Goal: Transaction & Acquisition: Download file/media

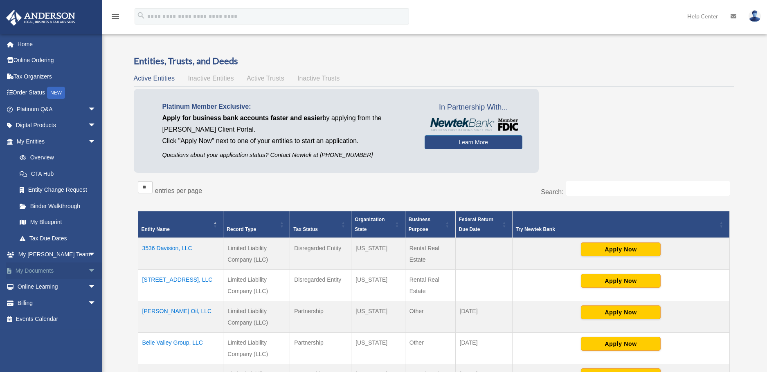
click at [88, 270] on span "arrow_drop_down" at bounding box center [96, 271] width 16 height 17
click at [29, 286] on link "Box" at bounding box center [59, 287] width 97 height 16
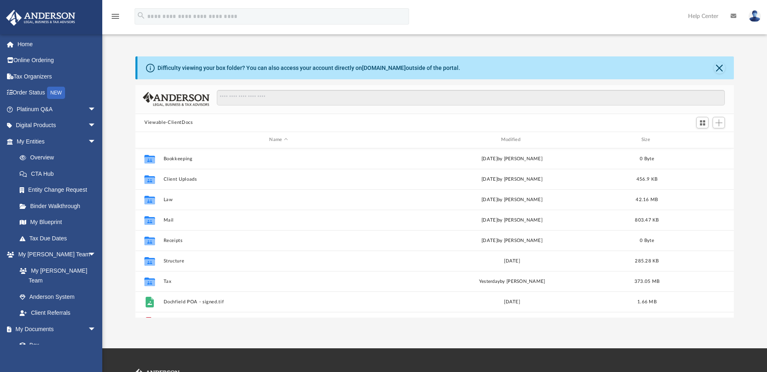
scroll to position [180, 592]
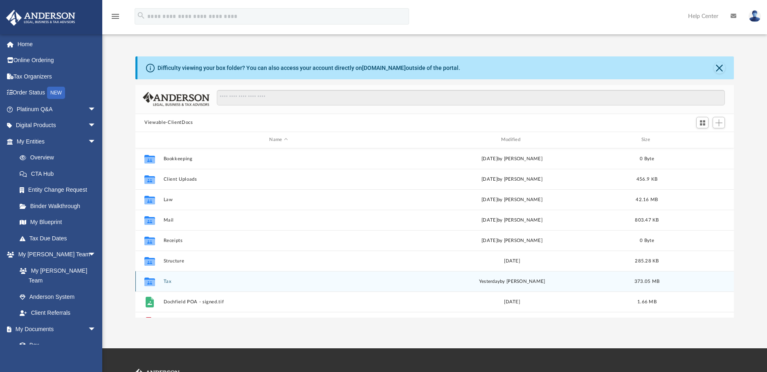
click at [167, 283] on button "Tax" at bounding box center [279, 281] width 230 height 5
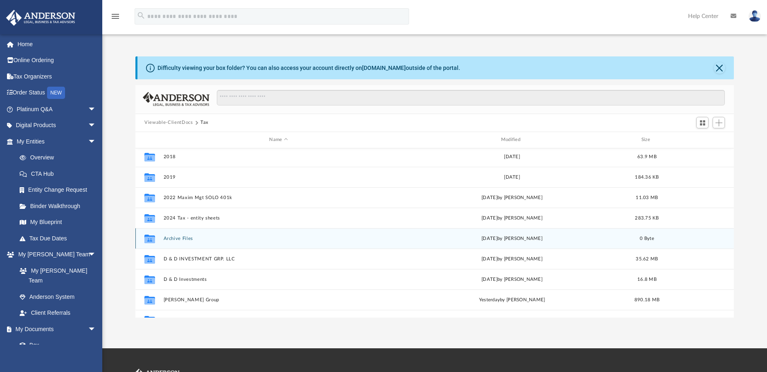
scroll to position [35, 0]
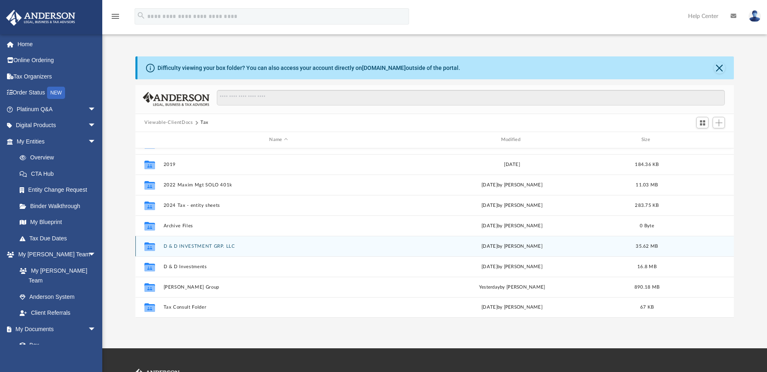
click at [183, 244] on button "D & D INVESTMENT GRP. LLC" at bounding box center [279, 245] width 230 height 5
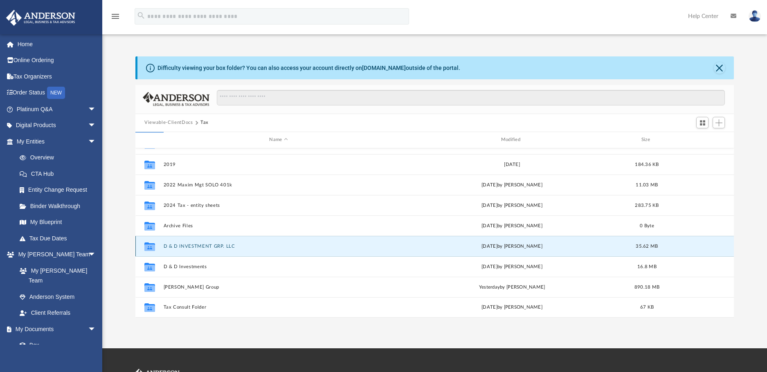
scroll to position [0, 0]
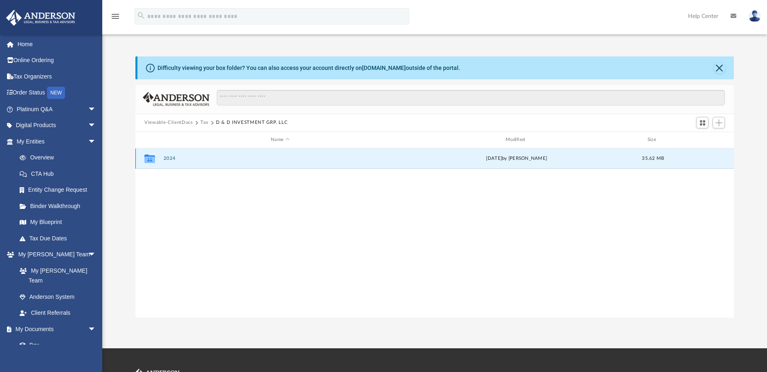
click at [169, 161] on button "2024" at bounding box center [280, 158] width 233 height 5
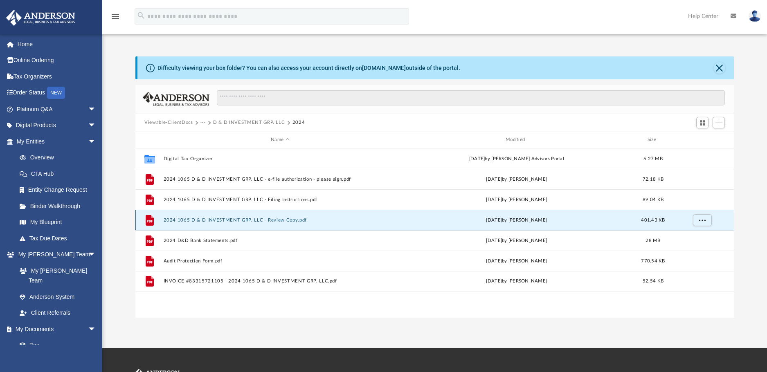
click at [229, 219] on button "2024 1065 D & D INVESTMENT GRP. LLC - Review Copy.pdf" at bounding box center [280, 219] width 233 height 5
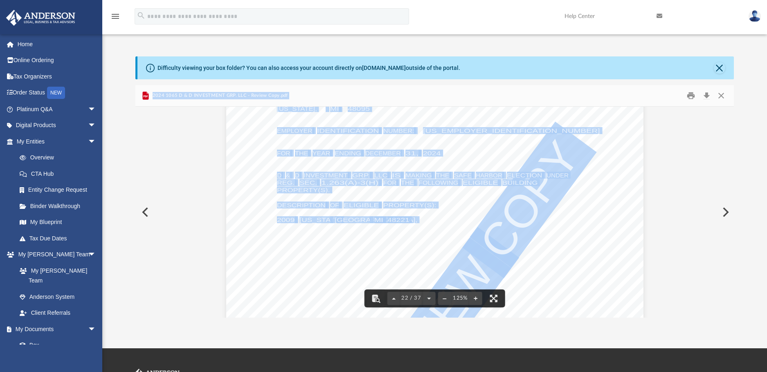
scroll to position [11535, 0]
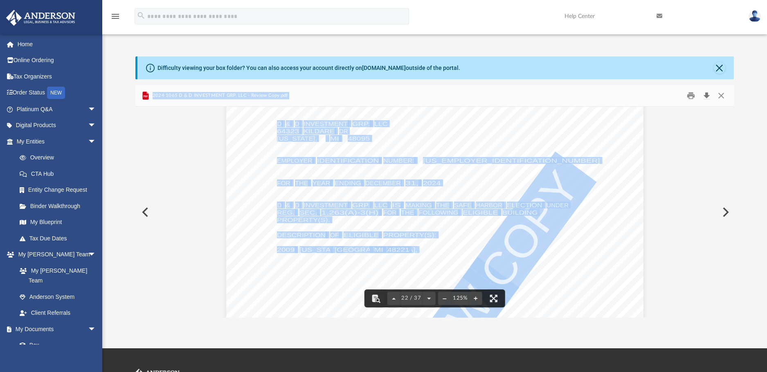
click at [705, 96] on button "Download" at bounding box center [706, 95] width 15 height 13
